Goal: Task Accomplishment & Management: Complete application form

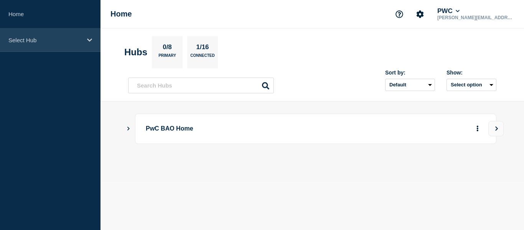
click at [91, 41] on icon at bounding box center [89, 40] width 5 height 6
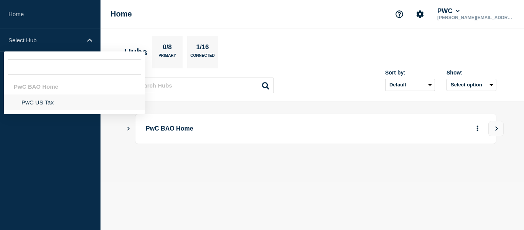
click at [39, 105] on li "PwC US Tax" at bounding box center [74, 102] width 141 height 16
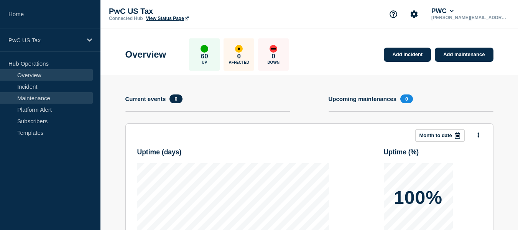
click at [33, 100] on link "Maintenance" at bounding box center [46, 98] width 93 height 12
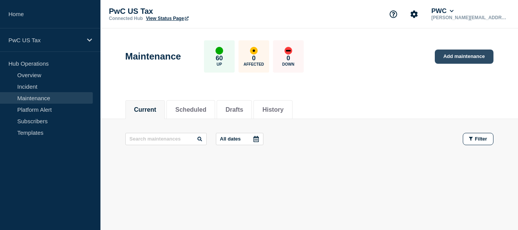
click at [449, 57] on link "Add maintenance" at bounding box center [464, 56] width 58 height 14
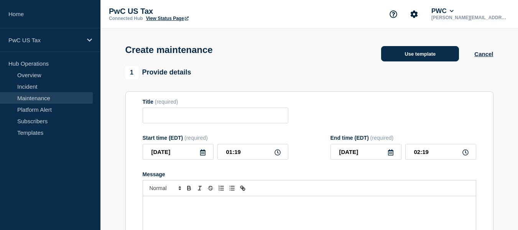
click at [408, 56] on button "Use template" at bounding box center [420, 53] width 78 height 15
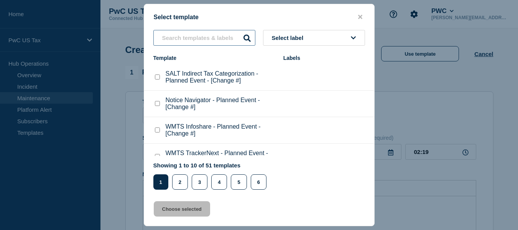
click at [206, 35] on input "text" at bounding box center [204, 38] width 102 height 16
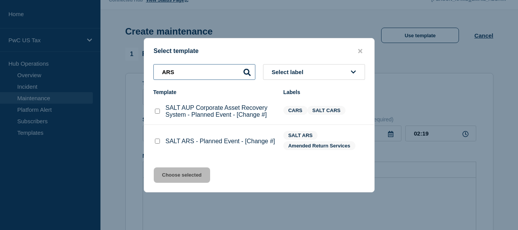
scroll to position [20, 0]
type input "ARS"
click at [156, 142] on checkbox"] "SALT ARS - Planned Event - [Change #] checkbox" at bounding box center [157, 140] width 5 height 5
checkbox checkbox"] "true"
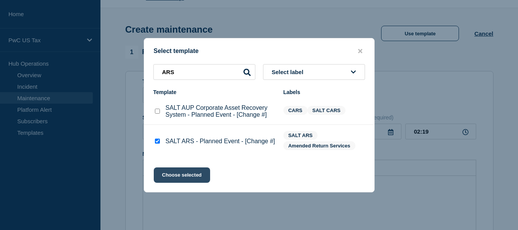
click at [180, 173] on button "Choose selected" at bounding box center [182, 174] width 56 height 15
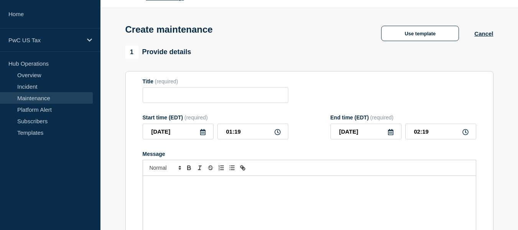
type input "SALT ARS - Planned Event - [Change #]"
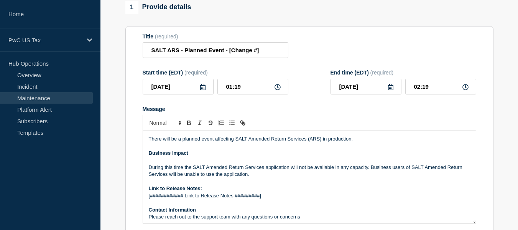
scroll to position [0, 0]
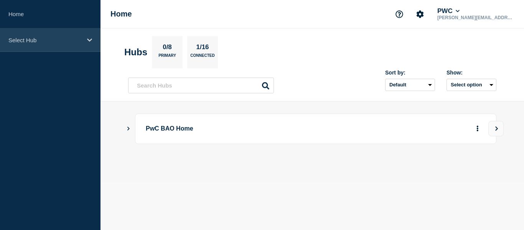
click at [52, 37] on p "Select Hub" at bounding box center [45, 40] width 74 height 7
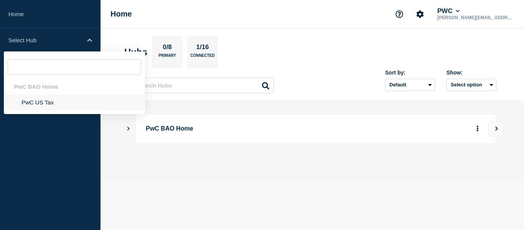
click at [36, 100] on li "PwC US Tax" at bounding box center [74, 102] width 141 height 16
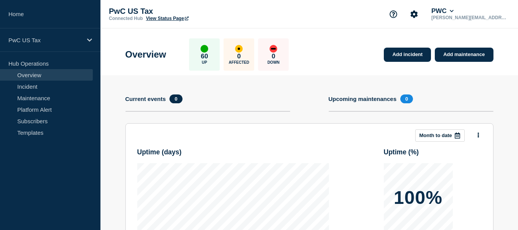
click at [36, 100] on link "Maintenance" at bounding box center [46, 98] width 93 height 12
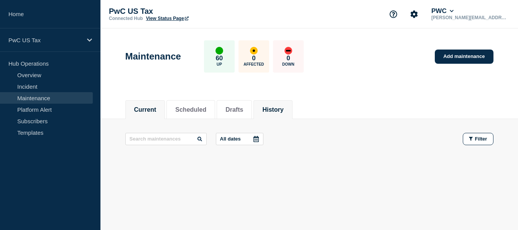
click at [283, 110] on button "History" at bounding box center [272, 109] width 21 height 7
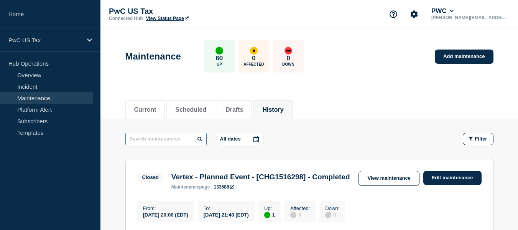
click at [152, 140] on input "text" at bounding box center [165, 139] width 81 height 12
type input "ARS"
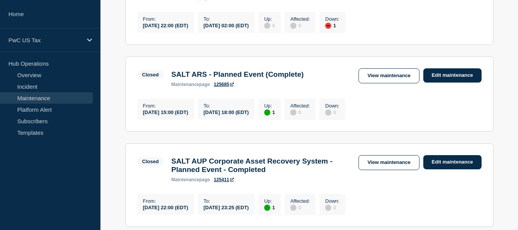
scroll to position [660, 0]
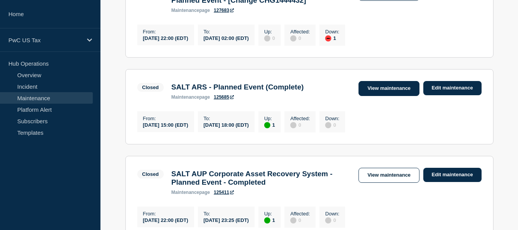
click at [407, 96] on link "View maintenance" at bounding box center [388, 88] width 61 height 15
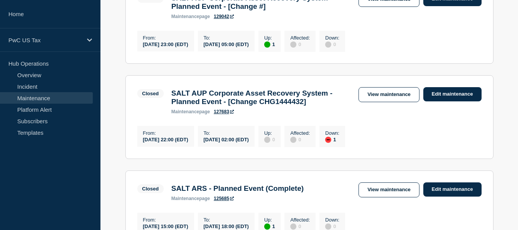
scroll to position [1012, 0]
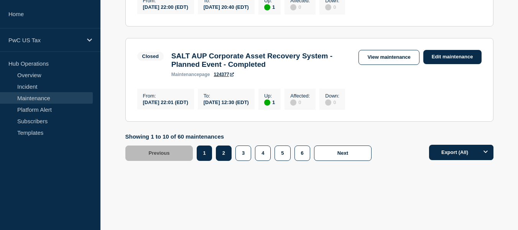
click at [224, 150] on button "2" at bounding box center [224, 152] width 16 height 15
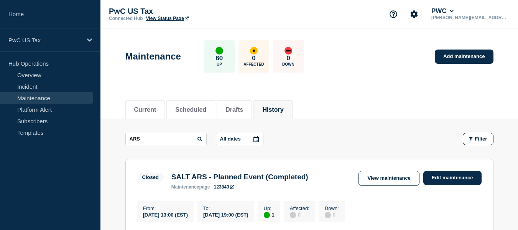
scroll to position [26, 0]
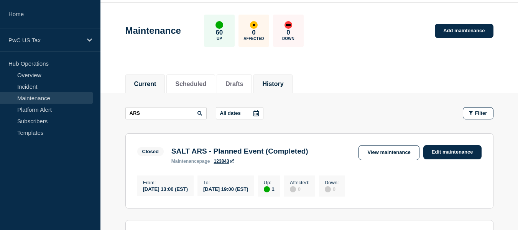
click at [143, 81] on button "Current" at bounding box center [145, 84] width 22 height 7
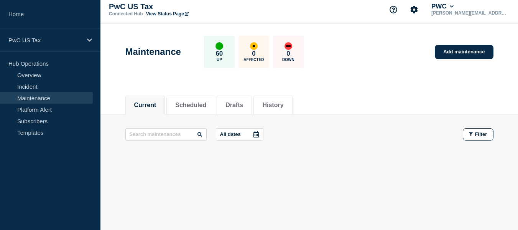
scroll to position [5, 0]
click at [449, 54] on link "Add maintenance" at bounding box center [464, 52] width 58 height 14
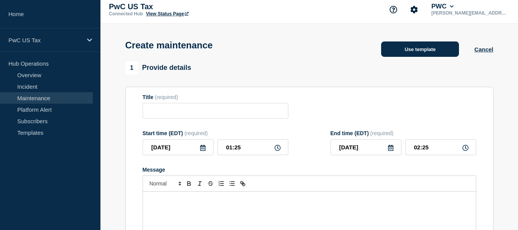
click at [419, 56] on button "Use template" at bounding box center [420, 48] width 78 height 15
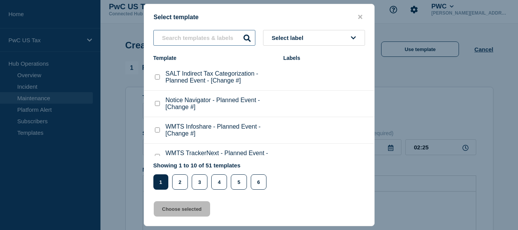
click at [202, 37] on input "text" at bounding box center [204, 38] width 102 height 16
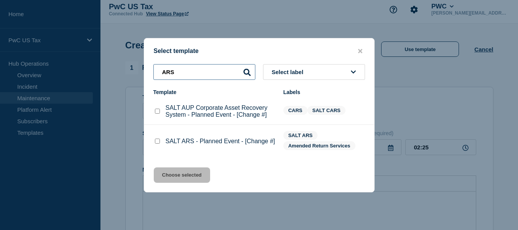
type input "ARS"
click at [156, 142] on checkbox"] "SALT ARS - Planned Event - [Change #] checkbox" at bounding box center [157, 140] width 5 height 5
checkbox checkbox"] "true"
click at [359, 48] on icon "close button" at bounding box center [360, 51] width 4 height 6
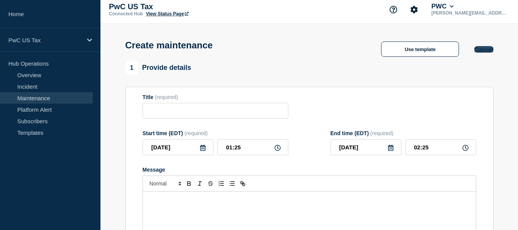
click at [482, 52] on button "Cancel" at bounding box center [483, 49] width 19 height 7
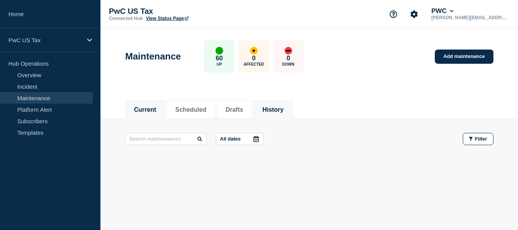
click at [278, 111] on button "History" at bounding box center [272, 109] width 21 height 7
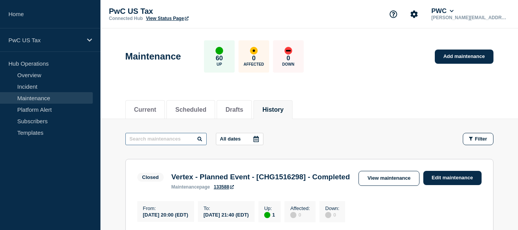
click at [161, 139] on input "text" at bounding box center [165, 139] width 81 height 12
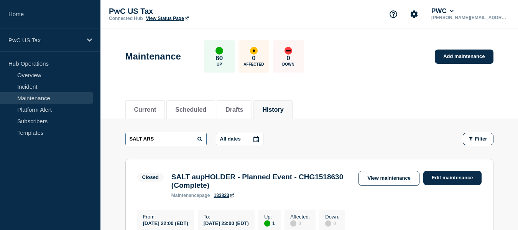
type input "SALT ARS"
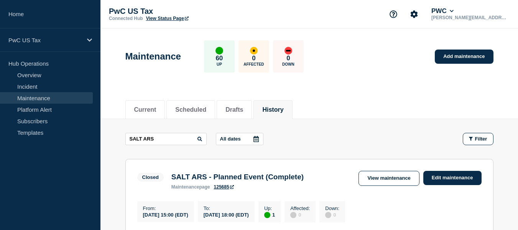
click at [255, 138] on icon at bounding box center [255, 139] width 5 height 6
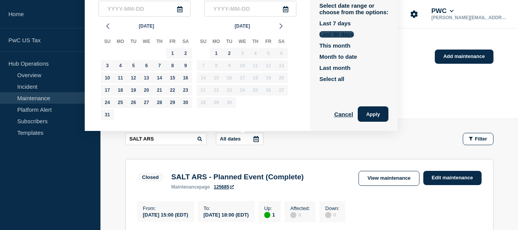
click at [338, 33] on button "Last 30 days" at bounding box center [336, 34] width 35 height 7
type input "2025-08-04"
type input "[DATE]"
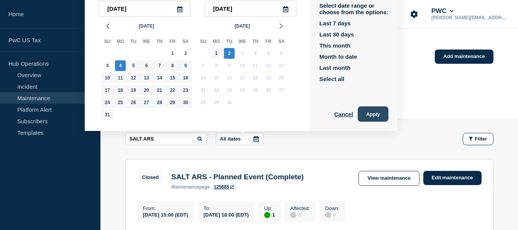
click at [374, 117] on button "Apply" at bounding box center [373, 113] width 31 height 15
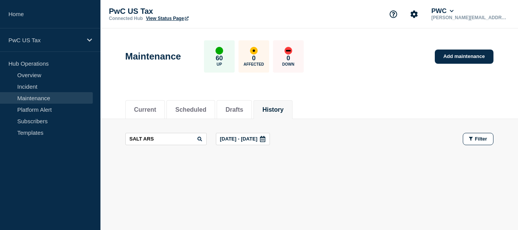
click at [265, 139] on icon at bounding box center [262, 139] width 5 height 6
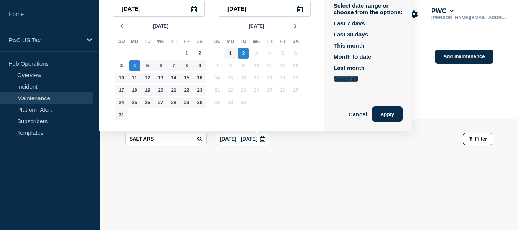
click at [350, 77] on button "Select all" at bounding box center [346, 79] width 25 height 7
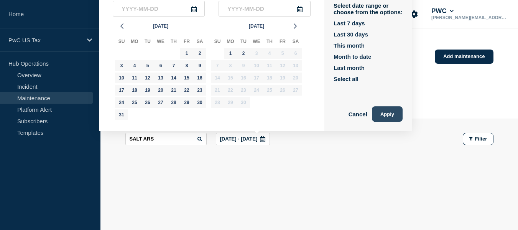
click at [383, 108] on button "Apply" at bounding box center [387, 113] width 31 height 15
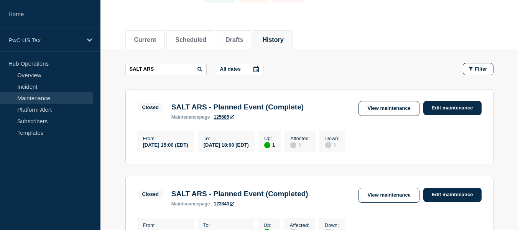
scroll to position [70, 0]
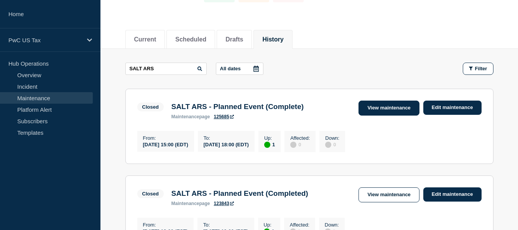
click at [376, 109] on link "View maintenance" at bounding box center [388, 107] width 61 height 15
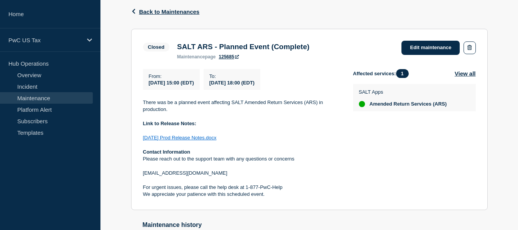
scroll to position [179, 0]
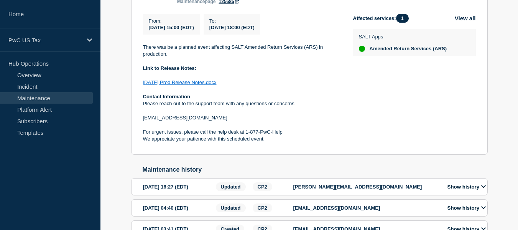
click at [28, 96] on link "Maintenance" at bounding box center [46, 98] width 93 height 12
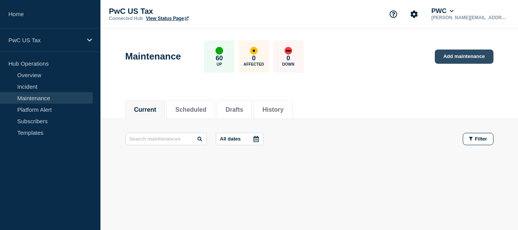
click at [454, 58] on link "Add maintenance" at bounding box center [464, 56] width 58 height 14
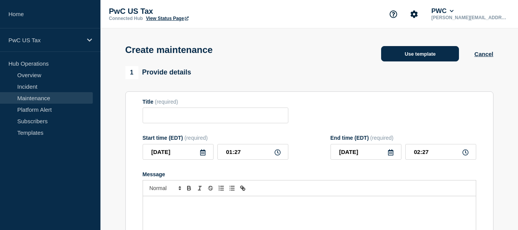
click at [406, 53] on button "Use template" at bounding box center [420, 53] width 78 height 15
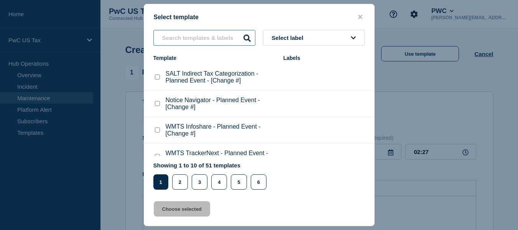
click at [187, 36] on input "text" at bounding box center [204, 38] width 102 height 16
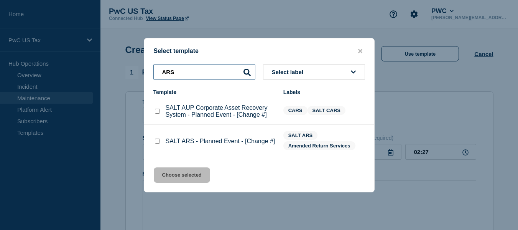
type input "ARS"
click at [157, 143] on checkbox"] "SALT ARS - Planned Event - [Change #] checkbox" at bounding box center [157, 140] width 5 height 5
checkbox checkbox"] "true"
click at [172, 176] on button "Choose selected" at bounding box center [182, 174] width 56 height 15
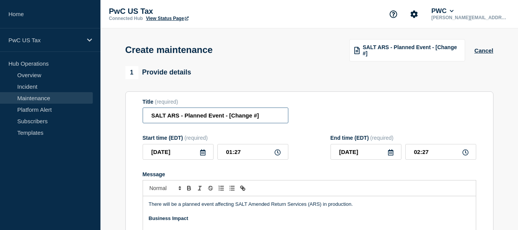
drag, startPoint x: 229, startPoint y: 117, endPoint x: 262, endPoint y: 114, distance: 33.1
click at [262, 114] on input "SALT ARS - Planned Event - [Change #]" at bounding box center [216, 115] width 146 height 16
paste input "CHG1519300"
type input "SALT ARS - Planned Event - CHG1519300"
click at [278, 154] on icon at bounding box center [278, 152] width 6 height 6
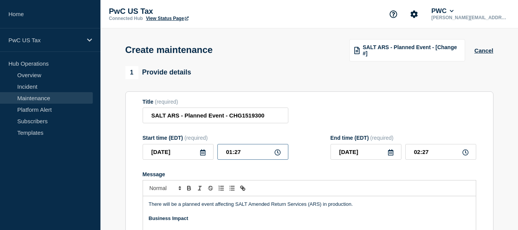
click at [232, 153] on input "01:27" at bounding box center [252, 152] width 71 height 16
type input "23:27"
type input "2025-09-03"
type input "00:27"
click at [246, 153] on input "23:27" at bounding box center [252, 152] width 71 height 16
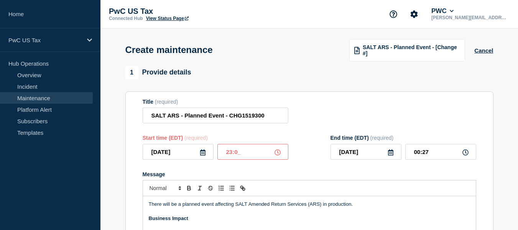
type input "23:00"
click at [419, 154] on input "00:00" at bounding box center [440, 152] width 71 height 16
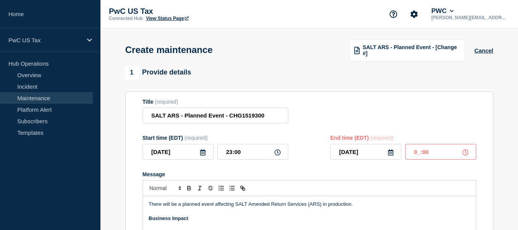
type input "02:00"
click at [421, 114] on div "Title (required) SALT ARS - Planned Event - CHG1519300" at bounding box center [310, 111] width 334 height 25
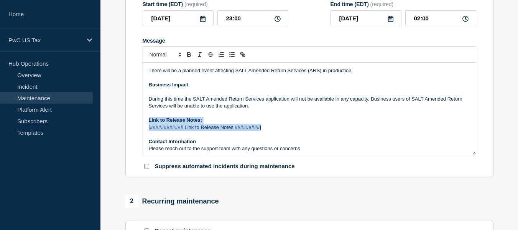
drag, startPoint x: 262, startPoint y: 130, endPoint x: 147, endPoint y: 125, distance: 114.7
click at [147, 125] on div "There will be a planned event affecting SALT Amended Return Services (ARS) in p…" at bounding box center [309, 108] width 333 height 92
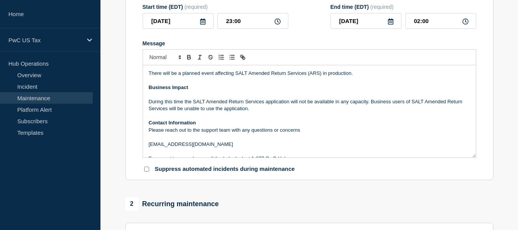
scroll to position [134, 0]
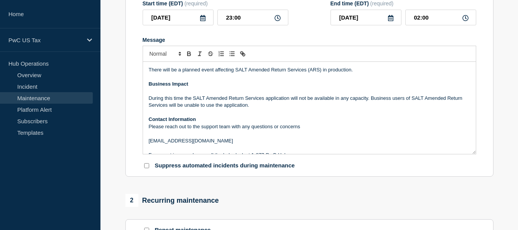
click at [148, 166] on input "Suppress automated incidents during maintenance" at bounding box center [146, 165] width 5 height 5
checkbox input "true"
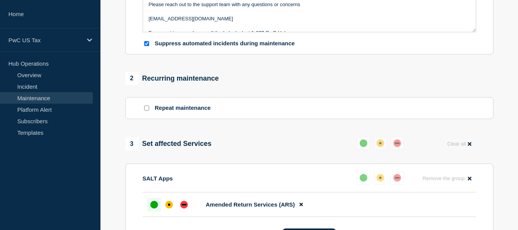
scroll to position [258, 0]
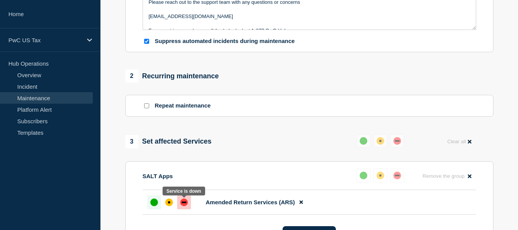
click at [182, 208] on div at bounding box center [184, 202] width 14 height 14
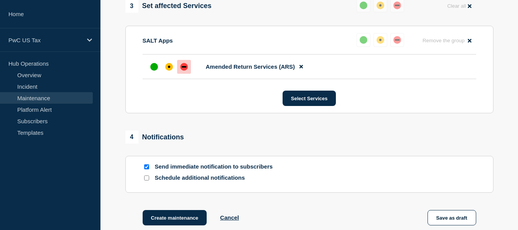
scroll to position [409, 0]
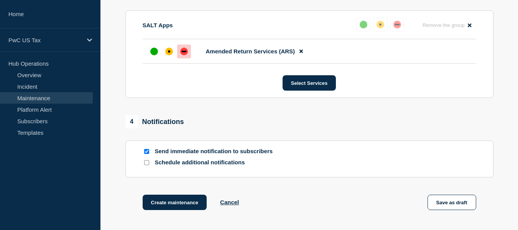
click at [146, 164] on input "Schedule additional notifications" at bounding box center [146, 162] width 5 height 5
checkbox input "true"
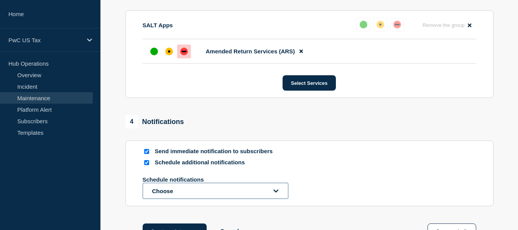
click at [199, 191] on button "Choose" at bounding box center [216, 190] width 146 height 16
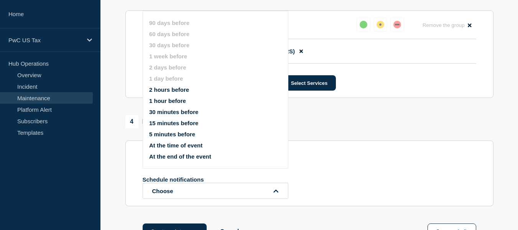
click at [167, 98] on button "1 hour before" at bounding box center [167, 100] width 37 height 7
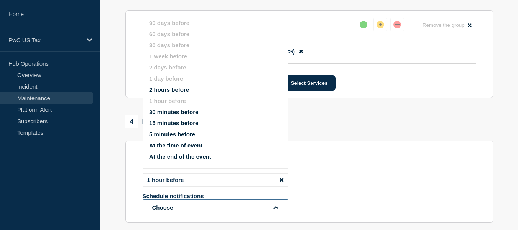
click at [183, 210] on button "Choose" at bounding box center [216, 207] width 146 height 16
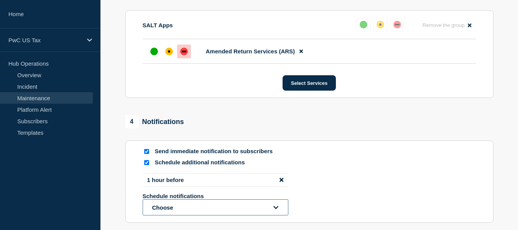
click at [180, 206] on button "Choose" at bounding box center [216, 207] width 146 height 16
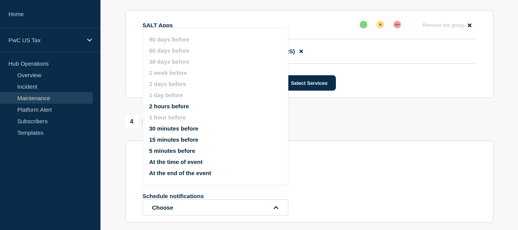
click at [176, 163] on button "At the time of event" at bounding box center [175, 161] width 53 height 7
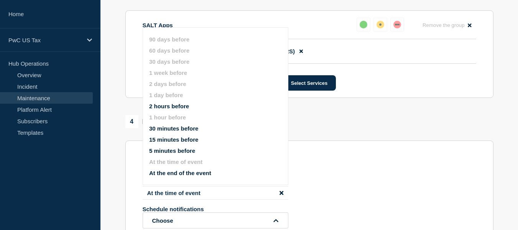
click at [323, 170] on div "Schedule additional notifications 1 hour before At the time of event Schedule n…" at bounding box center [310, 193] width 334 height 69
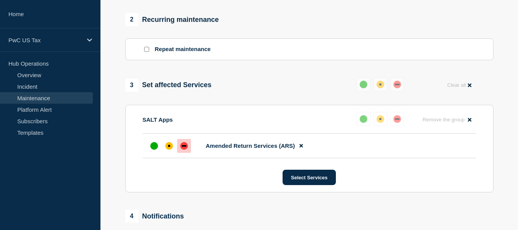
scroll to position [327, 0]
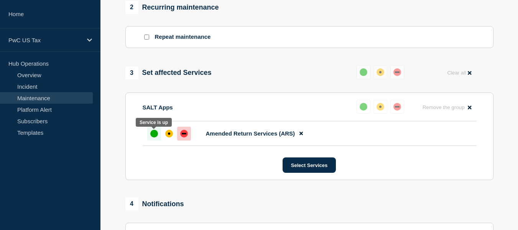
click at [153, 136] on div "up" at bounding box center [154, 134] width 8 height 8
click at [183, 137] on div "down" at bounding box center [184, 134] width 8 height 8
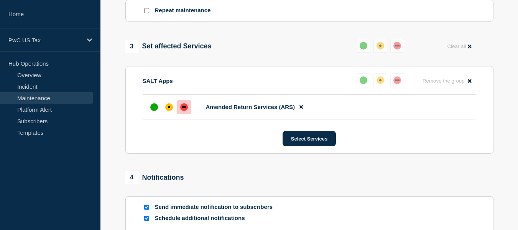
scroll to position [538, 0]
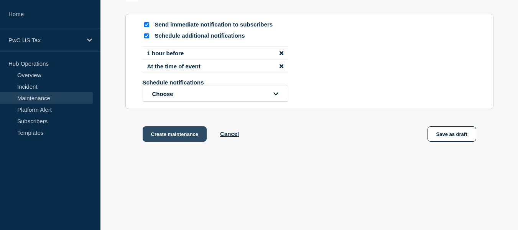
click at [168, 136] on button "Create maintenance" at bounding box center [175, 133] width 64 height 15
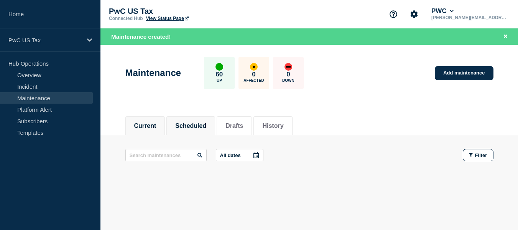
click at [194, 126] on button "Scheduled" at bounding box center [190, 125] width 31 height 7
